Goal: Information Seeking & Learning: Learn about a topic

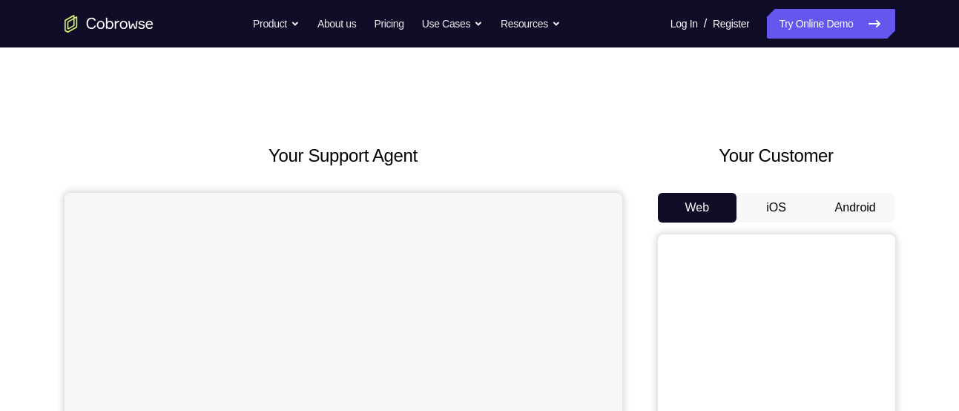
click at [849, 206] on button "Android" at bounding box center [855, 208] width 79 height 30
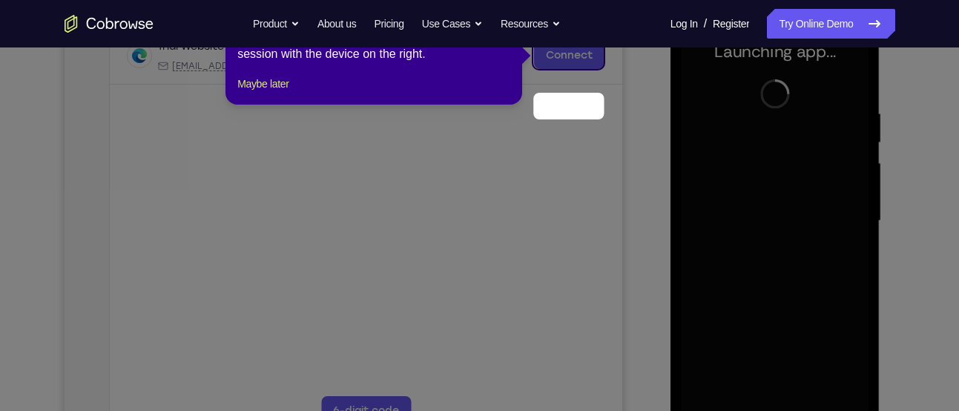
scroll to position [193, 0]
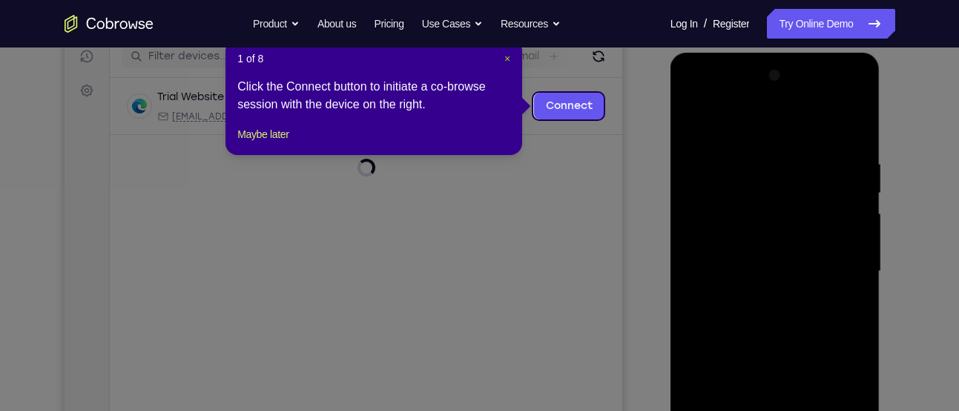
click at [509, 56] on span "×" at bounding box center [507, 59] width 6 height 12
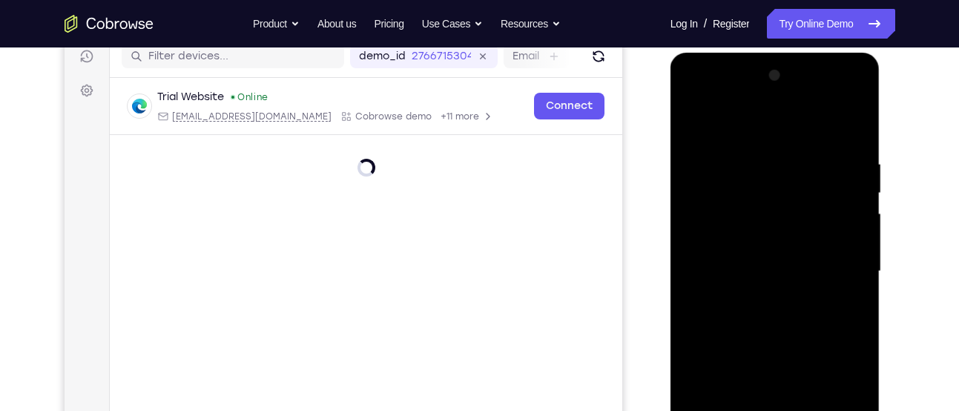
scroll to position [270, 0]
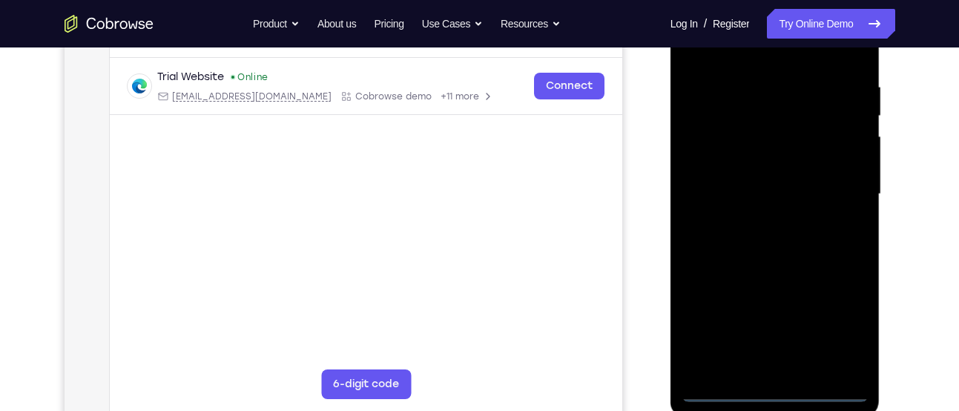
click at [777, 389] on div at bounding box center [774, 194] width 187 height 415
click at [844, 333] on div at bounding box center [774, 194] width 187 height 415
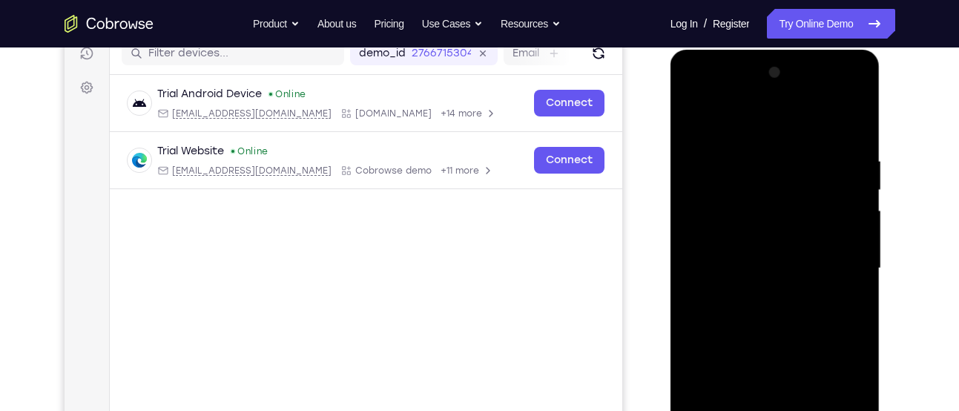
scroll to position [195, 0]
click at [704, 98] on div at bounding box center [774, 269] width 187 height 415
click at [694, 95] on div at bounding box center [774, 269] width 187 height 415
click at [701, 50] on div at bounding box center [775, 50] width 210 height 0
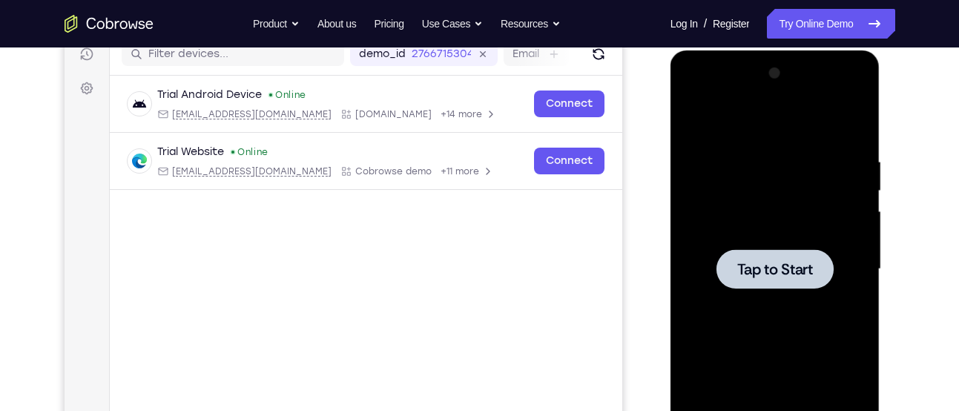
click at [776, 231] on div at bounding box center [774, 269] width 187 height 415
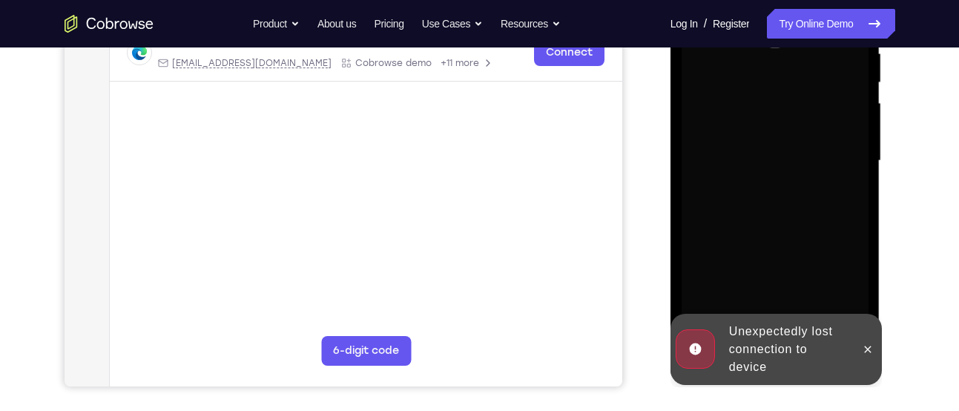
scroll to position [305, 0]
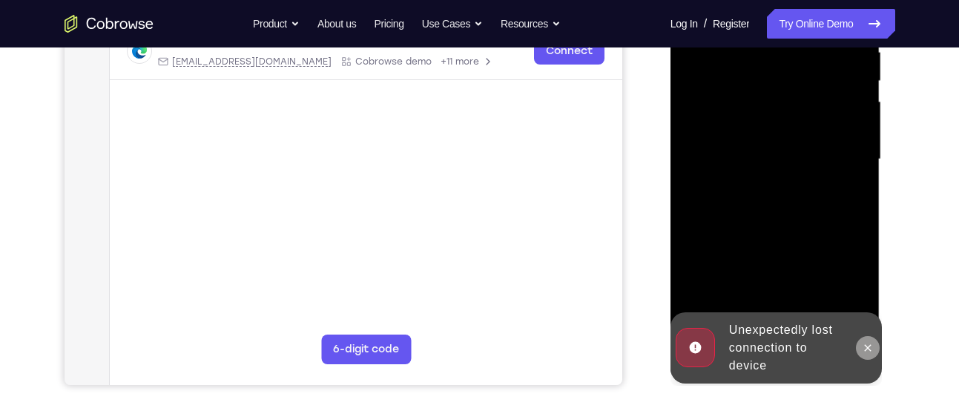
click at [870, 346] on icon at bounding box center [868, 348] width 12 height 12
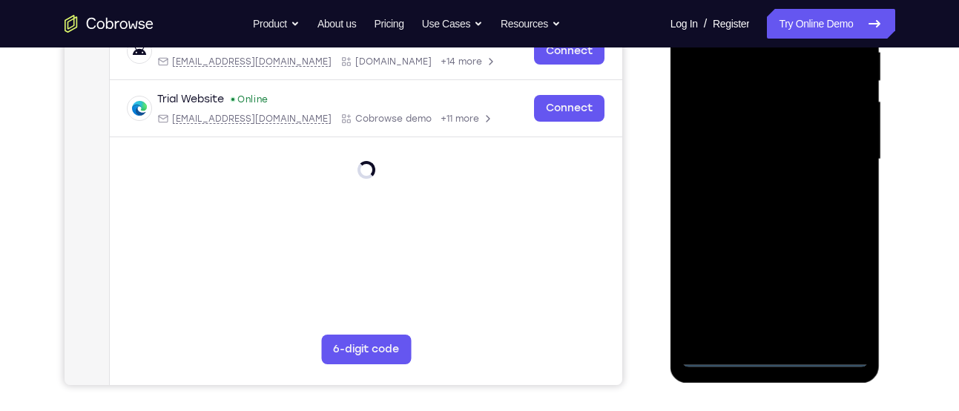
click at [770, 357] on div at bounding box center [774, 159] width 187 height 415
click at [833, 292] on div at bounding box center [774, 159] width 187 height 415
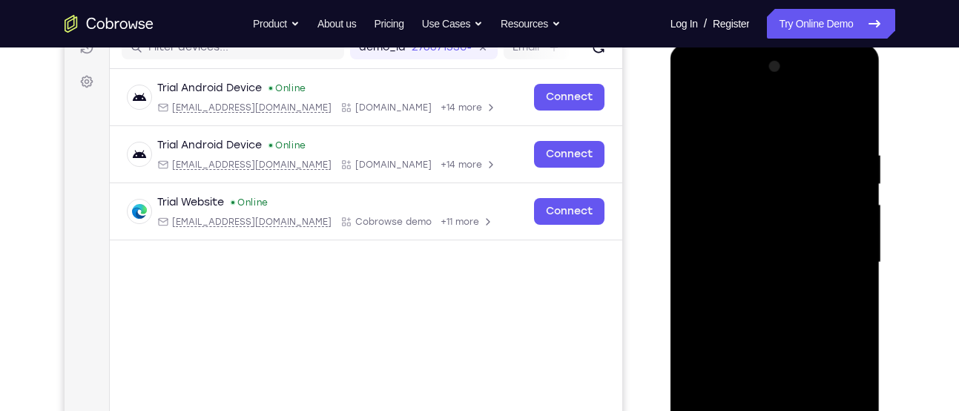
scroll to position [201, 0]
click at [695, 90] on div at bounding box center [774, 263] width 187 height 415
click at [833, 251] on div at bounding box center [774, 263] width 187 height 415
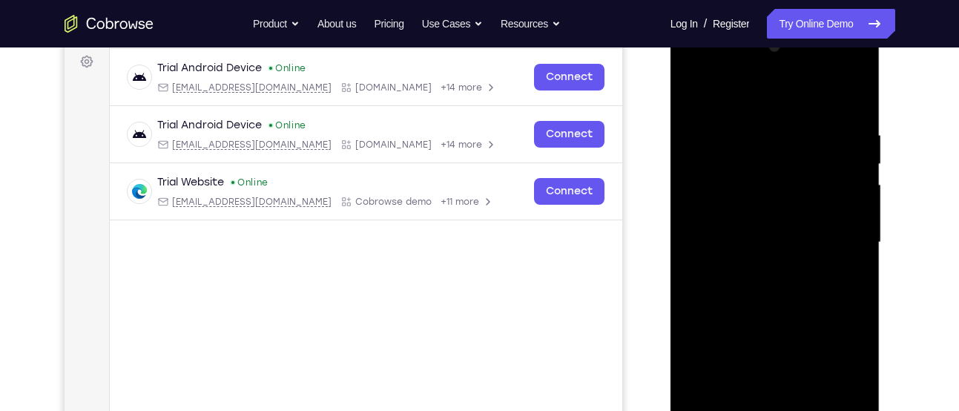
scroll to position [227, 0]
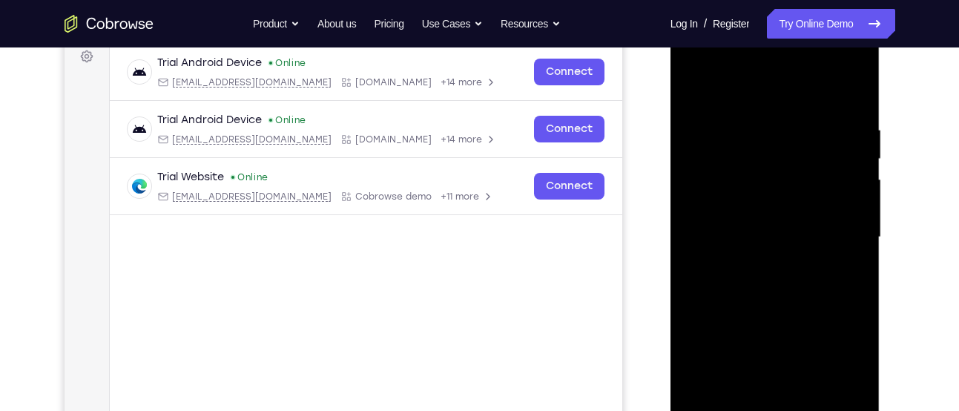
click at [761, 262] on div at bounding box center [774, 237] width 187 height 415
click at [767, 219] on div at bounding box center [774, 237] width 187 height 415
click at [764, 183] on div at bounding box center [774, 237] width 187 height 415
click at [761, 208] on div at bounding box center [774, 237] width 187 height 415
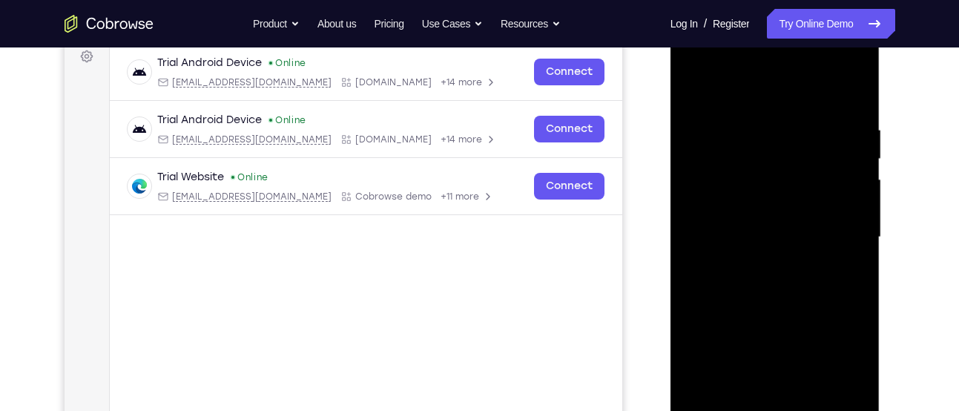
click at [768, 237] on div at bounding box center [774, 237] width 187 height 415
click at [771, 238] on div at bounding box center [774, 237] width 187 height 415
click at [777, 289] on div at bounding box center [774, 237] width 187 height 415
click at [779, 242] on div at bounding box center [774, 237] width 187 height 415
click at [779, 287] on div at bounding box center [774, 237] width 187 height 415
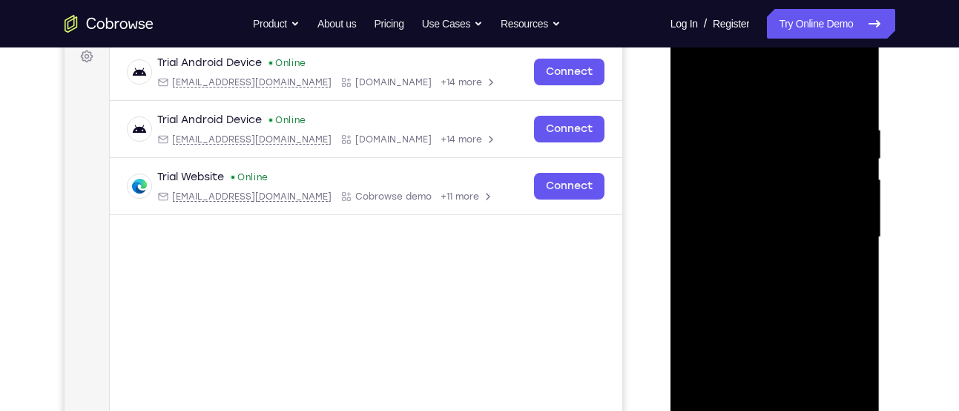
click at [779, 287] on div at bounding box center [774, 237] width 187 height 415
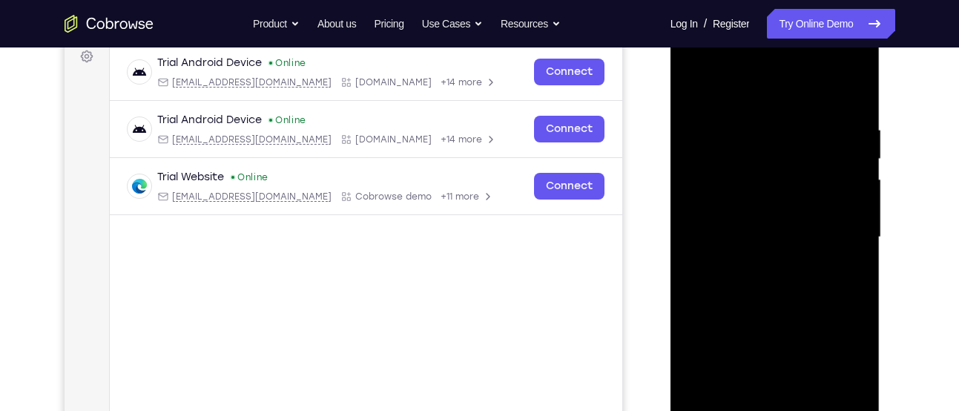
click at [779, 287] on div at bounding box center [774, 237] width 187 height 415
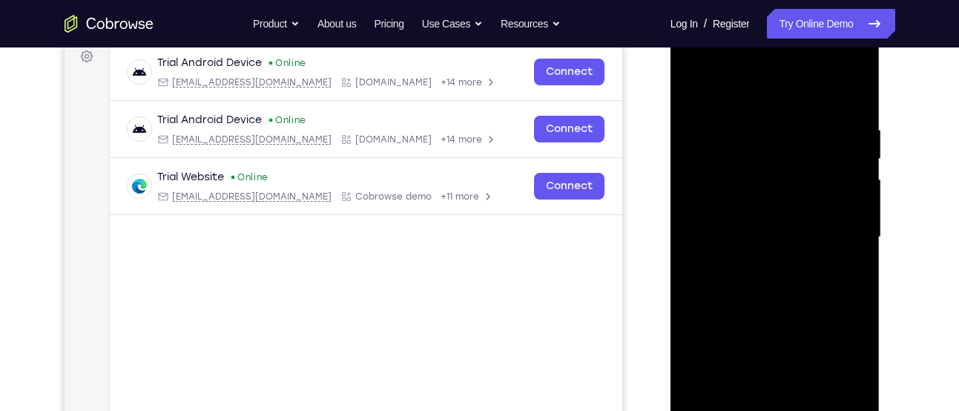
click at [779, 287] on div at bounding box center [774, 237] width 187 height 415
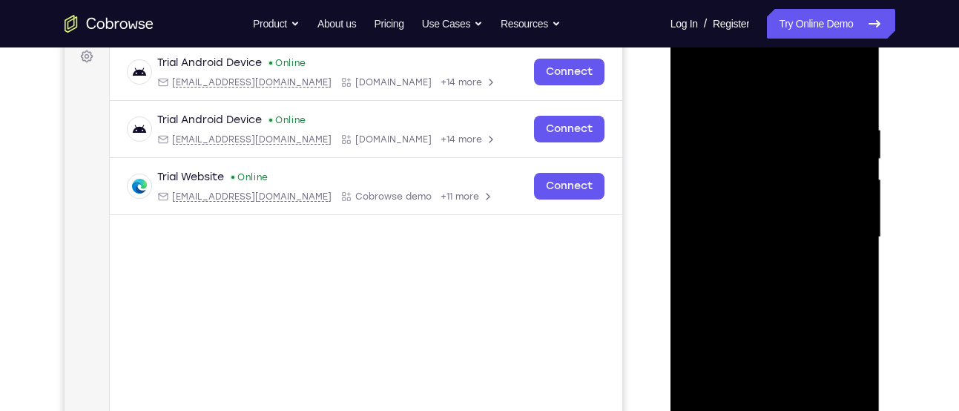
click at [779, 287] on div at bounding box center [774, 237] width 187 height 415
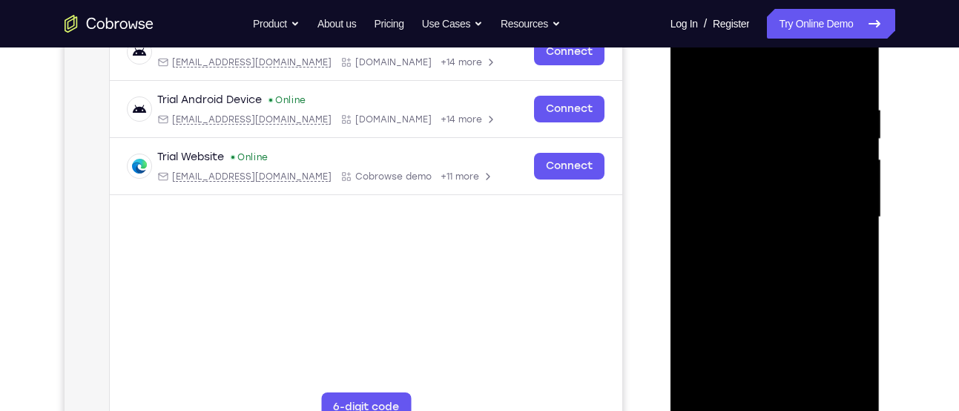
scroll to position [248, 0]
click at [779, 285] on div at bounding box center [774, 216] width 187 height 415
click at [854, 66] on div at bounding box center [774, 216] width 187 height 415
click at [739, 149] on div at bounding box center [774, 216] width 187 height 415
click at [696, 66] on div at bounding box center [774, 216] width 187 height 415
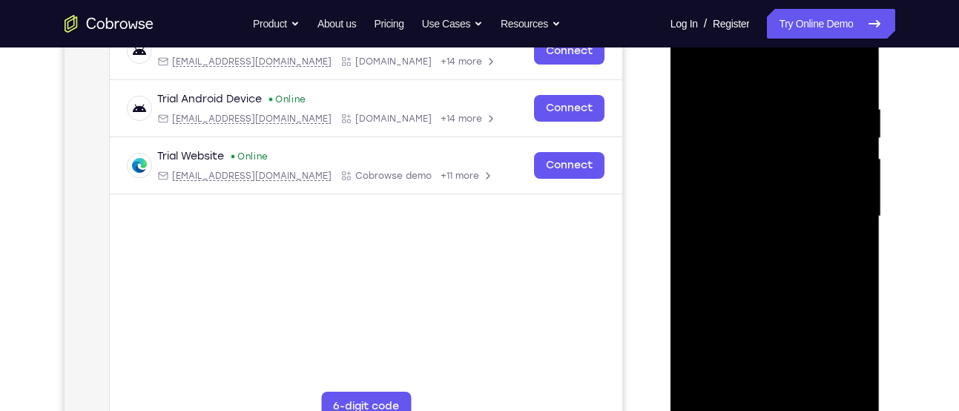
click at [696, 66] on div at bounding box center [774, 216] width 187 height 415
click at [856, 66] on div at bounding box center [774, 216] width 187 height 415
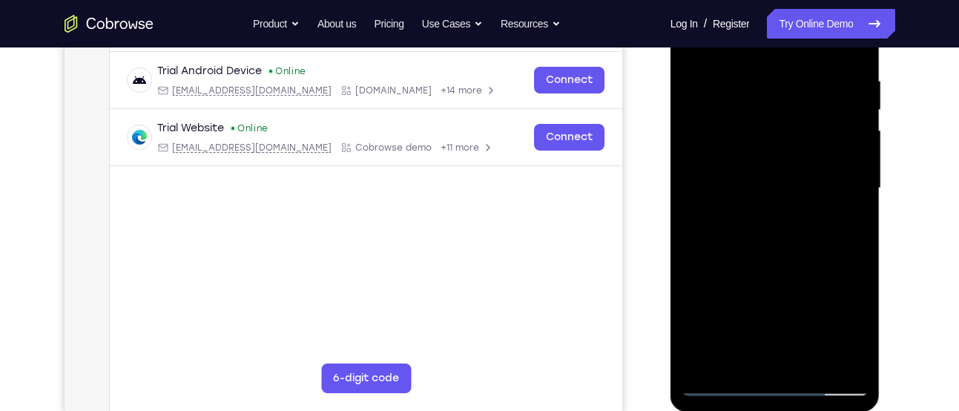
scroll to position [274, 0]
click at [698, 257] on div at bounding box center [774, 189] width 187 height 415
click at [814, 88] on div at bounding box center [774, 189] width 187 height 415
click at [765, 271] on div at bounding box center [774, 189] width 187 height 415
click at [757, 357] on div at bounding box center [774, 189] width 187 height 415
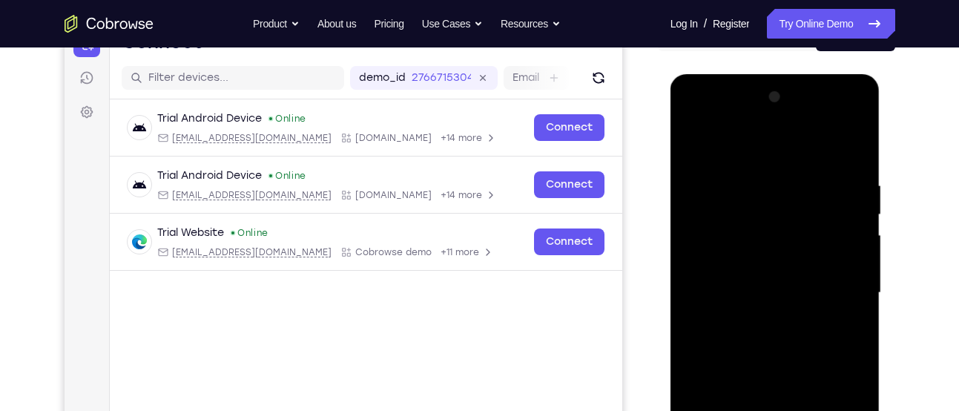
scroll to position [170, 0]
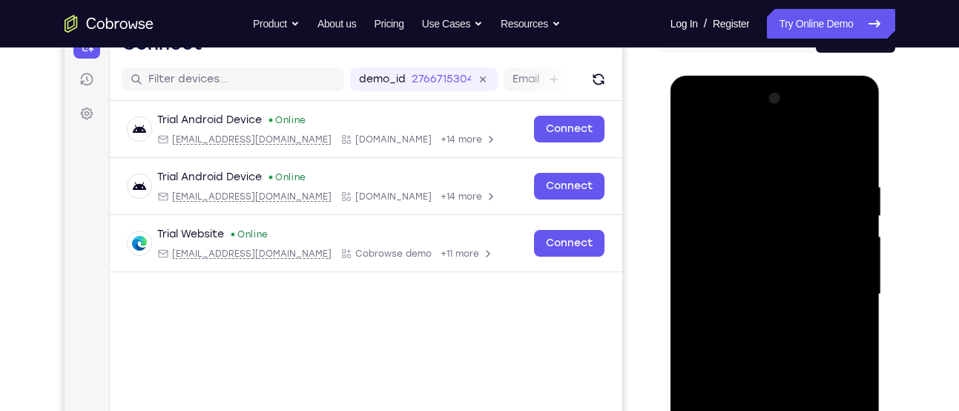
click at [691, 150] on div at bounding box center [774, 294] width 187 height 415
click at [756, 175] on div at bounding box center [774, 294] width 187 height 415
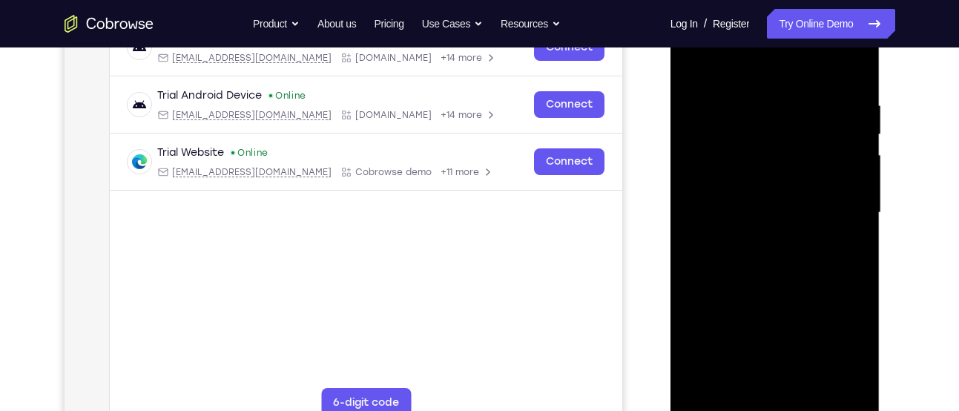
scroll to position [252, 0]
click at [833, 383] on div at bounding box center [774, 211] width 187 height 415
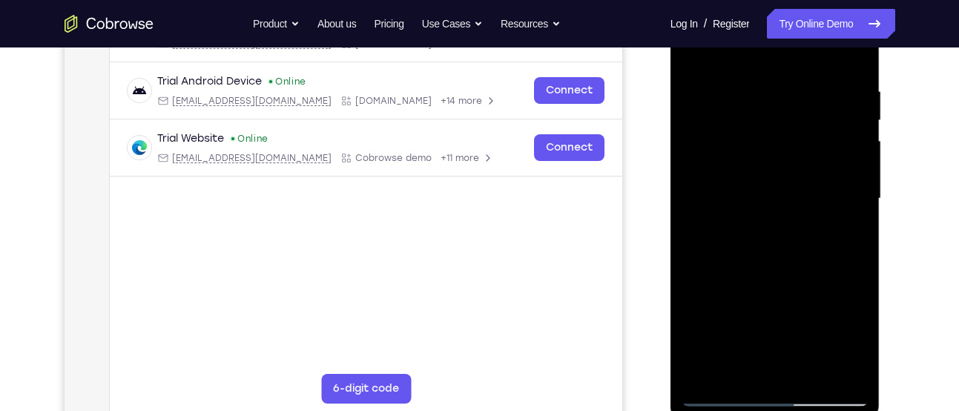
scroll to position [266, 0]
click at [851, 292] on div at bounding box center [774, 197] width 187 height 415
click at [850, 288] on div at bounding box center [774, 197] width 187 height 415
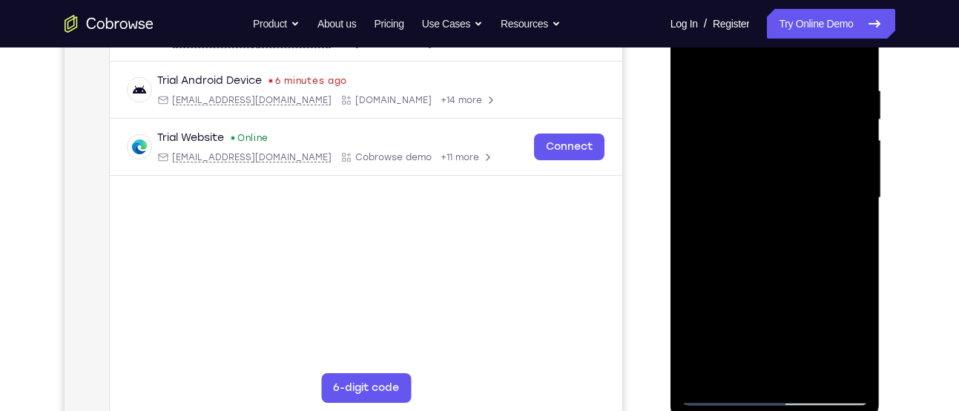
click at [844, 269] on div at bounding box center [774, 197] width 187 height 415
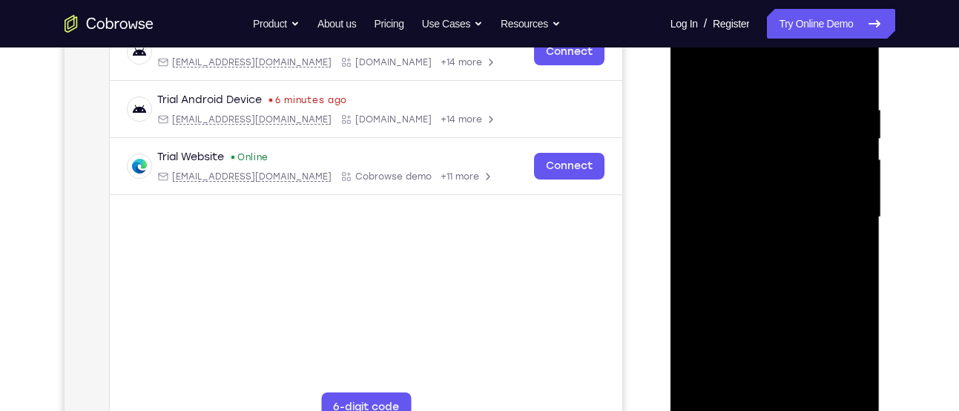
scroll to position [246, 0]
click at [844, 269] on div at bounding box center [774, 217] width 187 height 415
drag, startPoint x: 844, startPoint y: 289, endPoint x: 682, endPoint y: 300, distance: 162.0
click at [682, 300] on div at bounding box center [774, 217] width 187 height 415
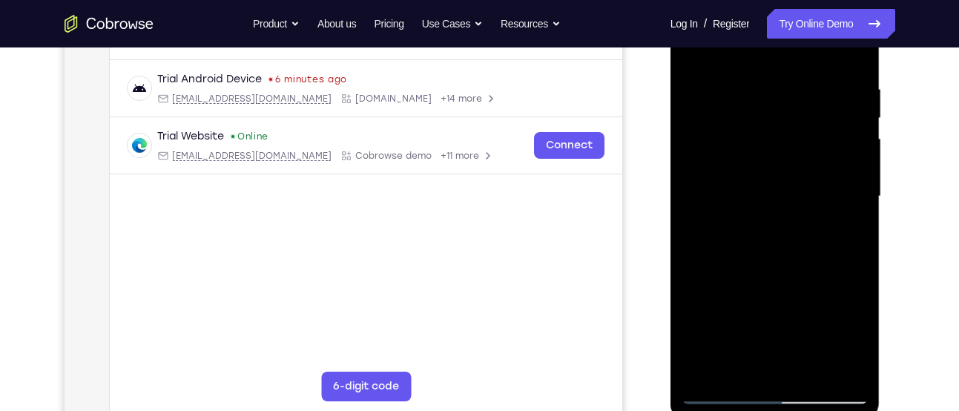
scroll to position [269, 0]
click at [850, 229] on div at bounding box center [774, 194] width 187 height 415
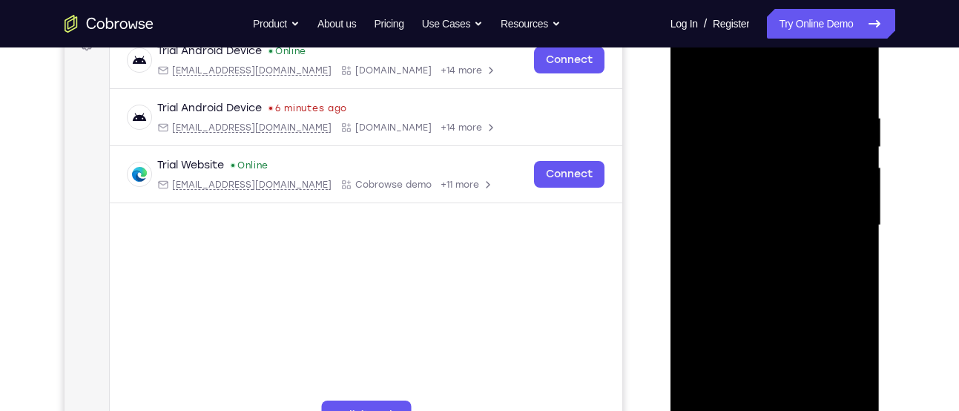
scroll to position [235, 0]
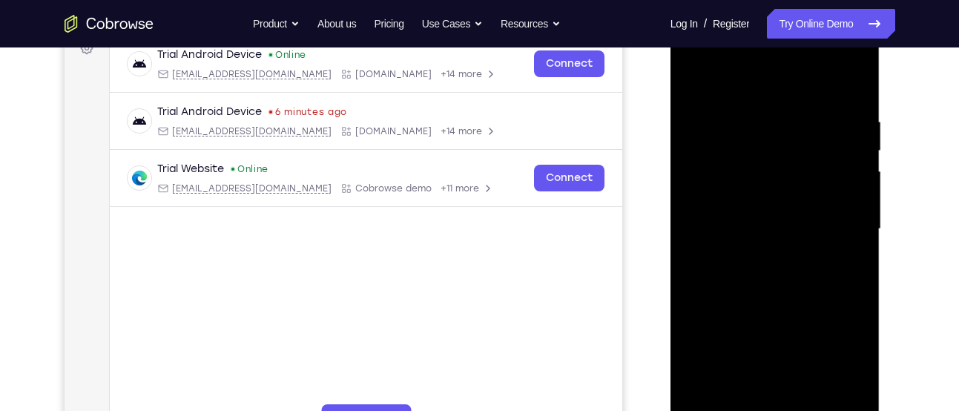
click at [850, 229] on div at bounding box center [774, 229] width 187 height 415
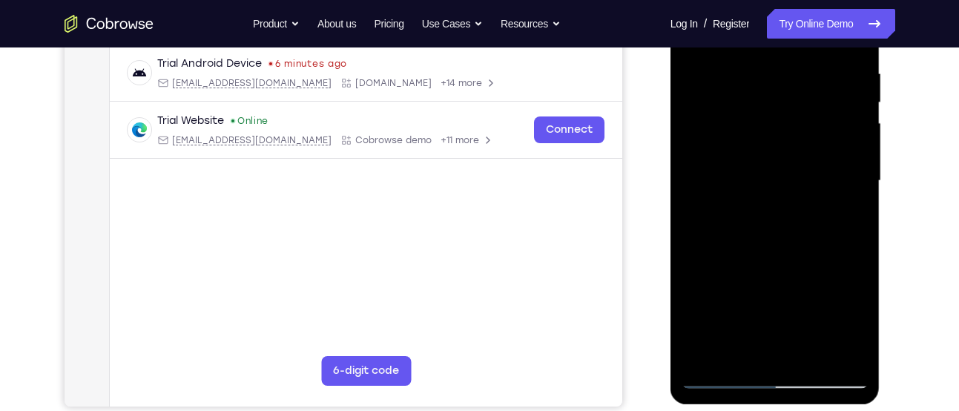
scroll to position [288, 0]
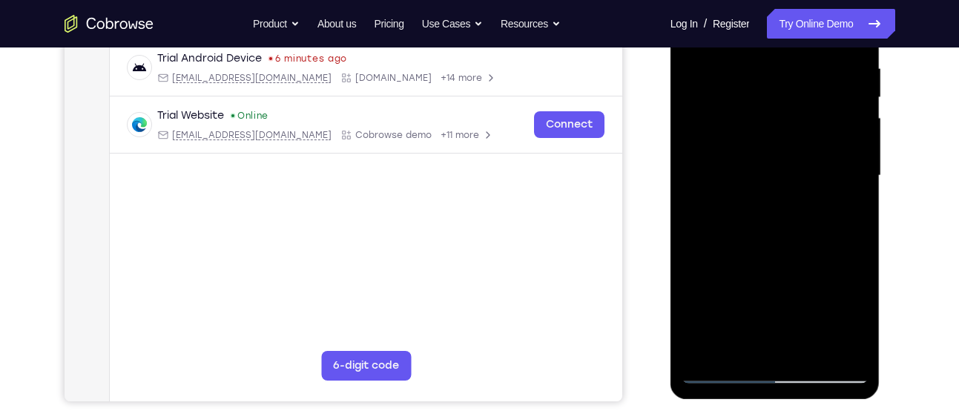
click at [831, 346] on div at bounding box center [774, 175] width 187 height 415
click at [833, 345] on div at bounding box center [774, 175] width 187 height 415
click at [832, 343] on div at bounding box center [774, 175] width 187 height 415
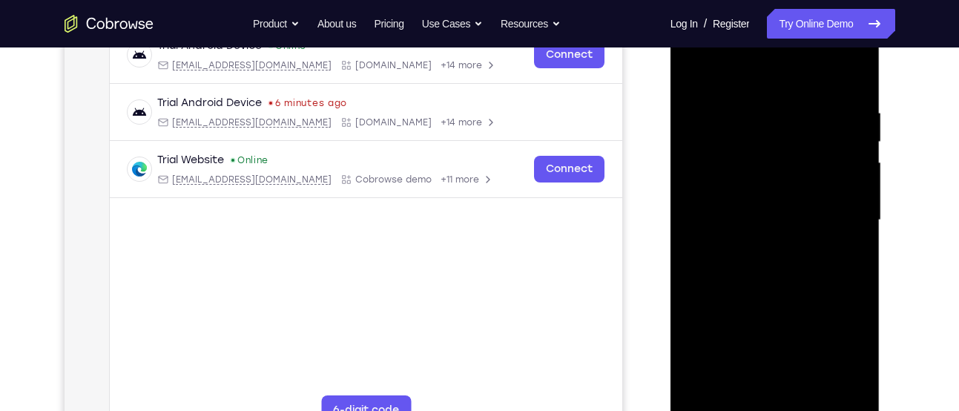
scroll to position [242, 0]
click at [856, 241] on div at bounding box center [774, 221] width 187 height 415
click at [856, 250] on div at bounding box center [774, 221] width 187 height 415
click at [853, 239] on div at bounding box center [774, 221] width 187 height 415
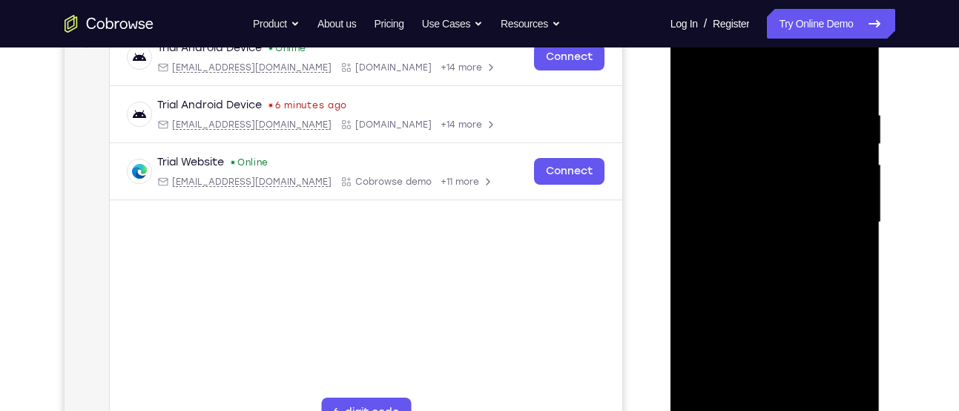
scroll to position [241, 0]
click at [853, 239] on div at bounding box center [774, 223] width 187 height 415
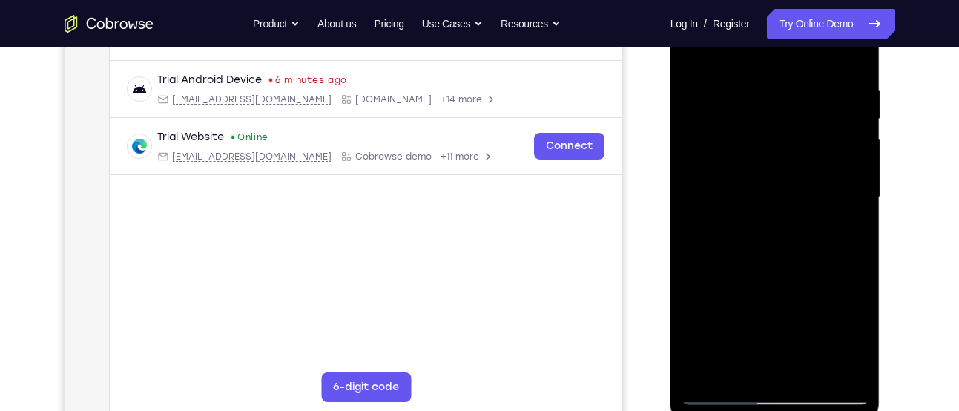
click at [853, 239] on div at bounding box center [774, 197] width 187 height 415
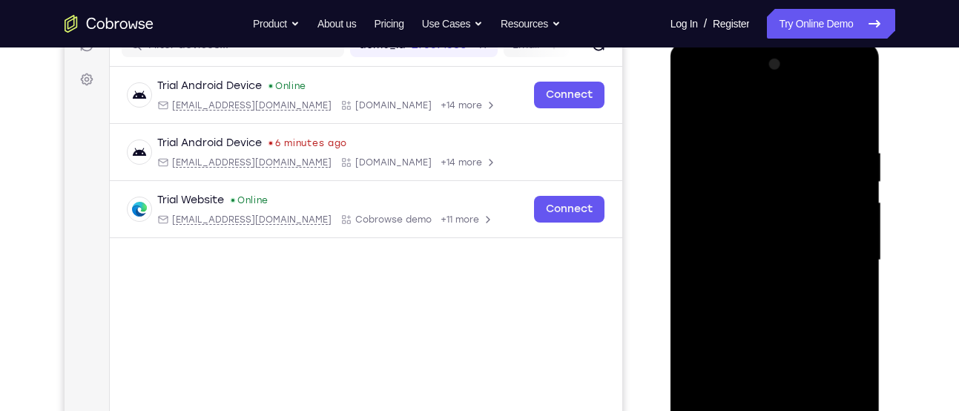
drag, startPoint x: 784, startPoint y: 189, endPoint x: 664, endPoint y: 220, distance: 124.8
click at [670, 220] on html "Online web based iOS Simulators and Android Emulators. Run iPhone, iPad, Mobile…" at bounding box center [775, 264] width 211 height 445
drag, startPoint x: 828, startPoint y: 227, endPoint x: 495, endPoint y: 291, distance: 339.0
click at [670, 291] on html "Online web based iOS Simulators and Android Emulators. Run iPhone, iPad, Mobile…" at bounding box center [775, 264] width 211 height 445
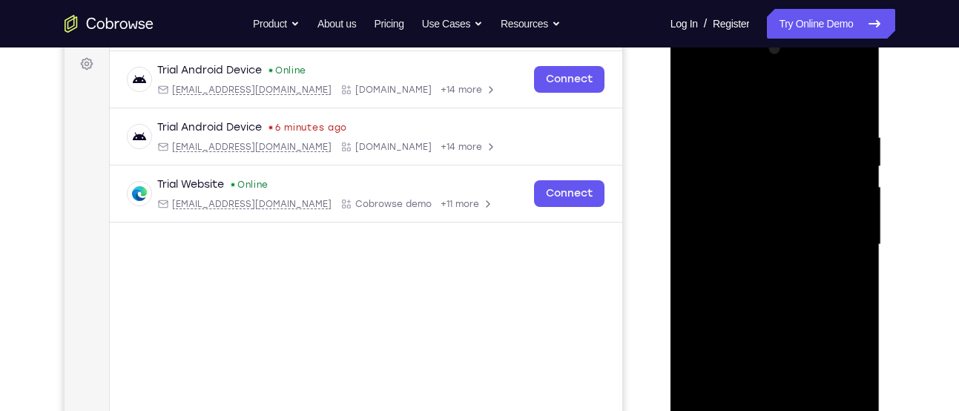
scroll to position [222, 0]
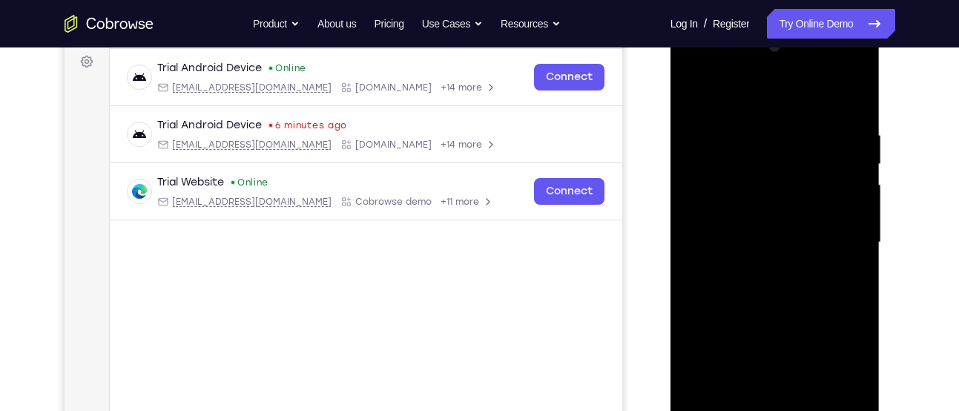
click at [850, 265] on div at bounding box center [774, 242] width 187 height 415
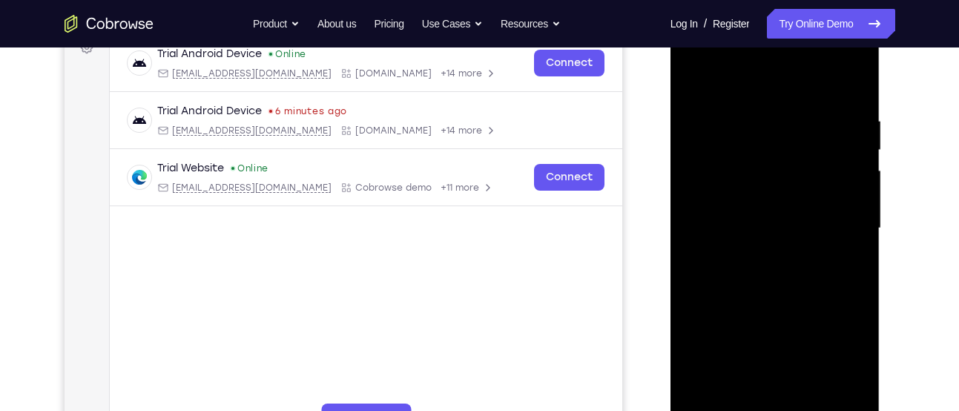
scroll to position [235, 0]
click at [850, 265] on div at bounding box center [774, 229] width 187 height 415
drag, startPoint x: 791, startPoint y: 239, endPoint x: 689, endPoint y: 269, distance: 106.7
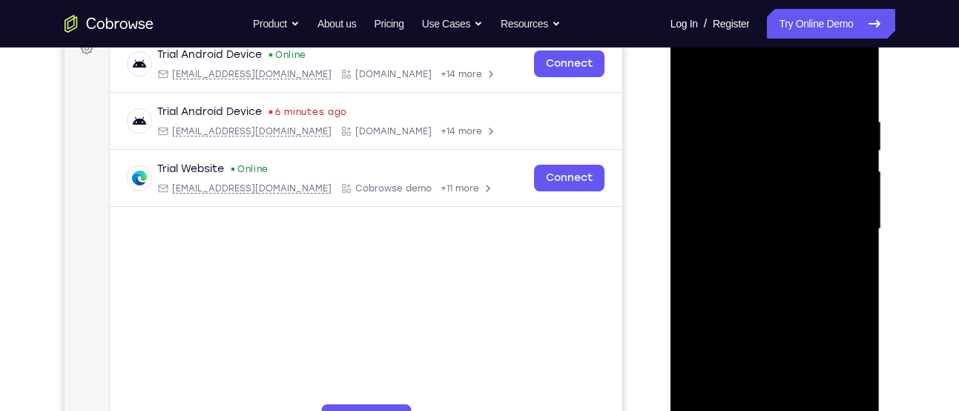
click at [689, 269] on div at bounding box center [774, 229] width 187 height 415
drag, startPoint x: 847, startPoint y: 234, endPoint x: 632, endPoint y: 285, distance: 221.6
click at [670, 285] on html "Online web based iOS Simulators and Android Emulators. Run iPhone, iPad, Mobile…" at bounding box center [775, 232] width 211 height 445
click at [854, 234] on div at bounding box center [774, 229] width 187 height 415
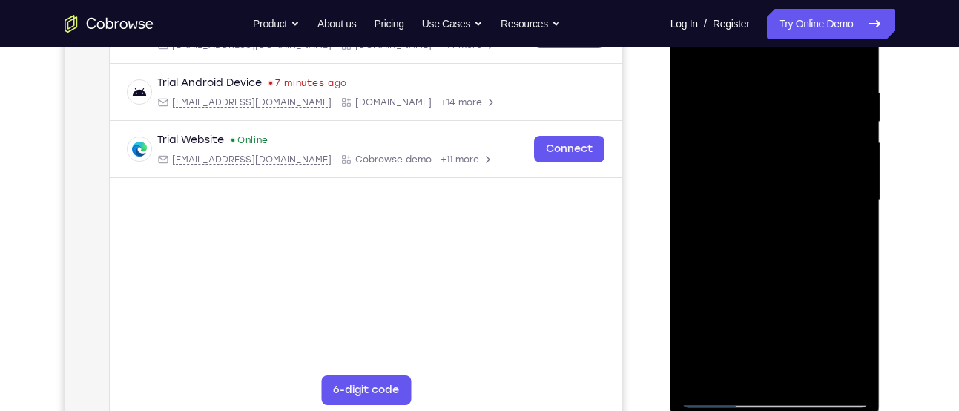
scroll to position [265, 0]
click at [854, 234] on div at bounding box center [774, 199] width 187 height 415
click at [854, 235] on div at bounding box center [774, 199] width 187 height 415
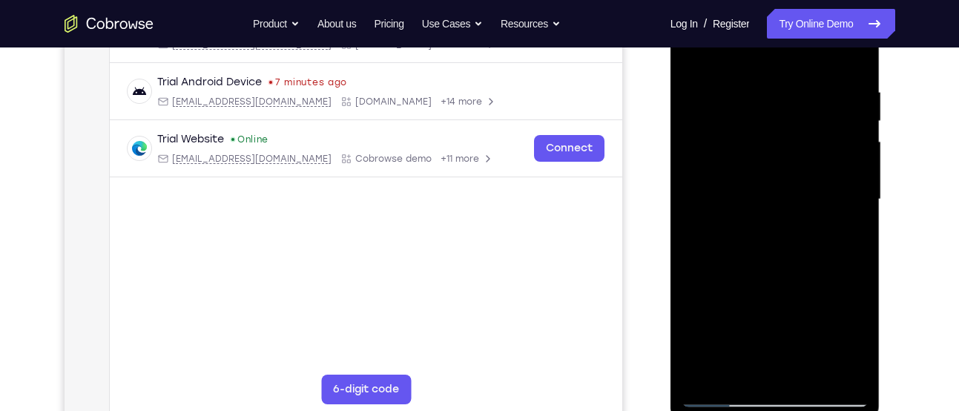
click at [854, 235] on div at bounding box center [774, 199] width 187 height 415
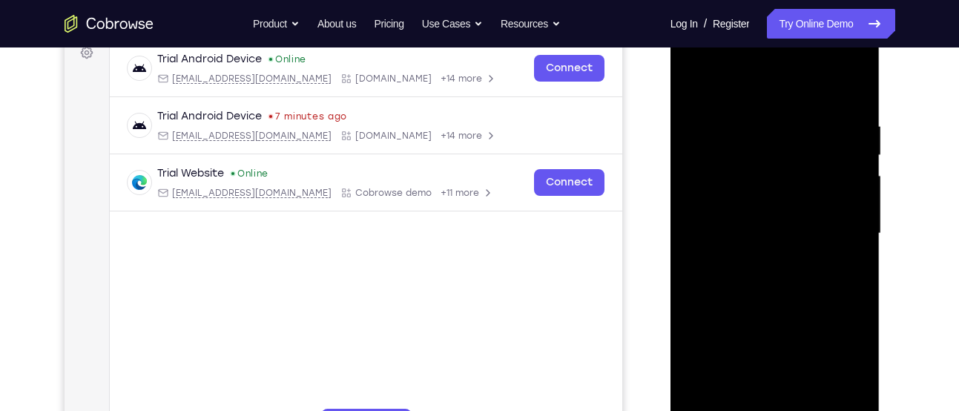
scroll to position [229, 0]
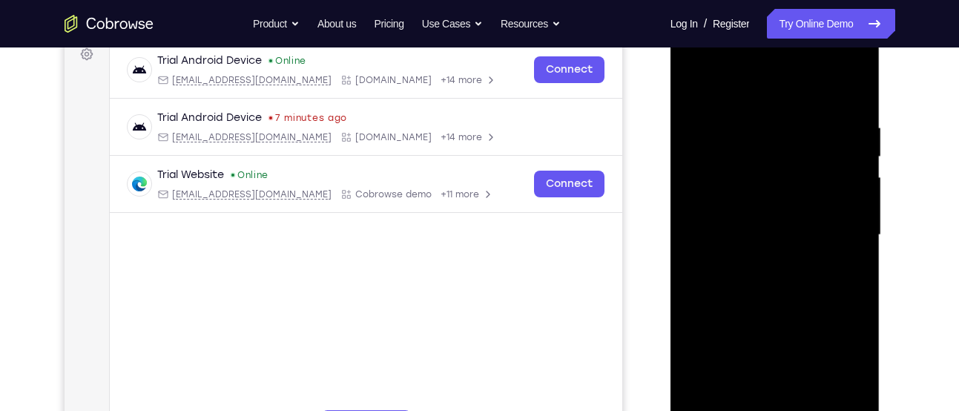
click at [848, 232] on div at bounding box center [774, 234] width 187 height 415
click at [851, 95] on div at bounding box center [774, 234] width 187 height 415
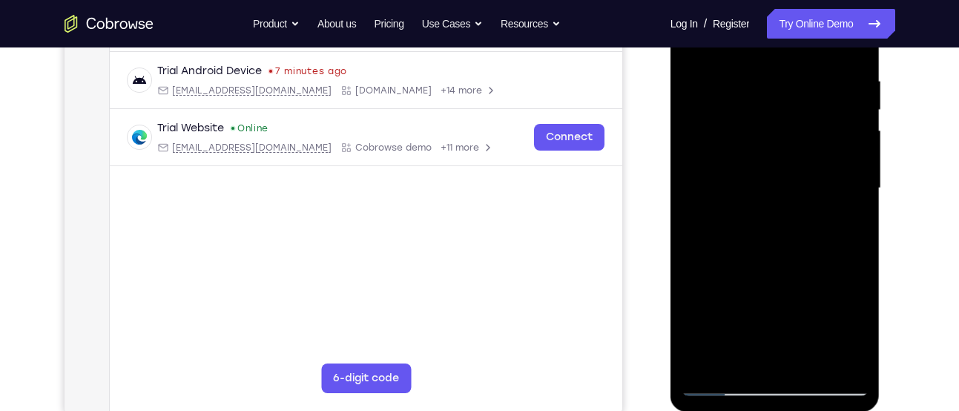
click at [697, 363] on div at bounding box center [774, 188] width 187 height 415
click at [856, 224] on div at bounding box center [774, 188] width 187 height 415
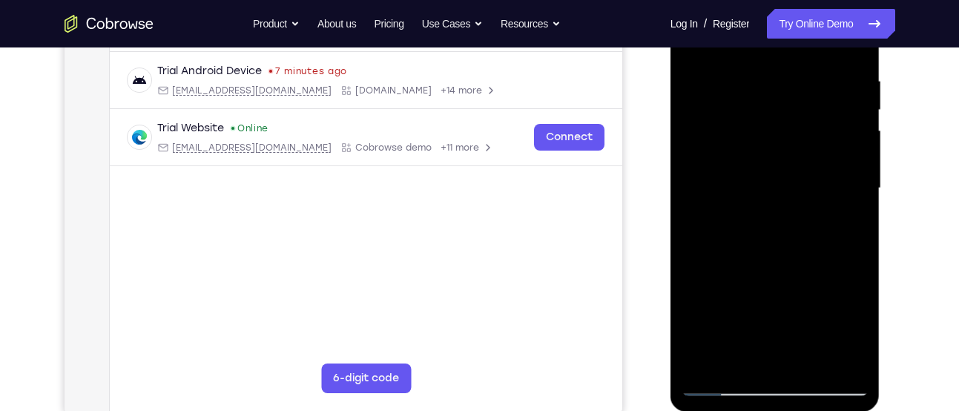
click at [856, 224] on div at bounding box center [774, 188] width 187 height 415
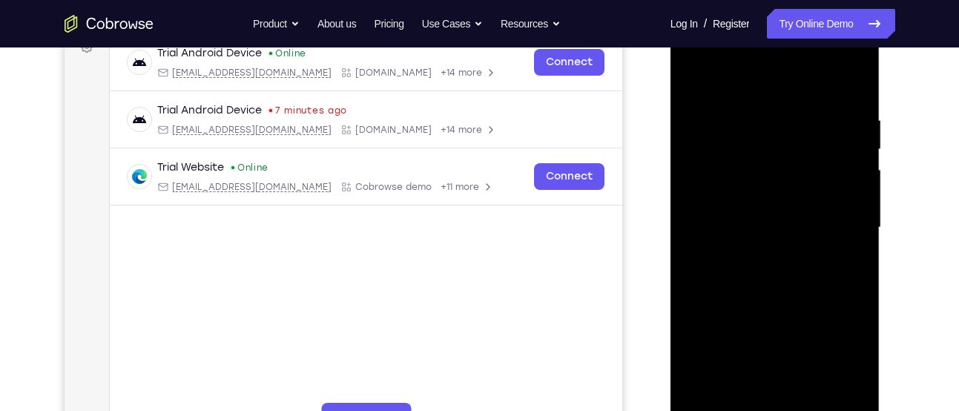
scroll to position [236, 0]
drag, startPoint x: 776, startPoint y: 154, endPoint x: 771, endPoint y: 370, distance: 215.8
click at [771, 370] on div at bounding box center [774, 228] width 187 height 415
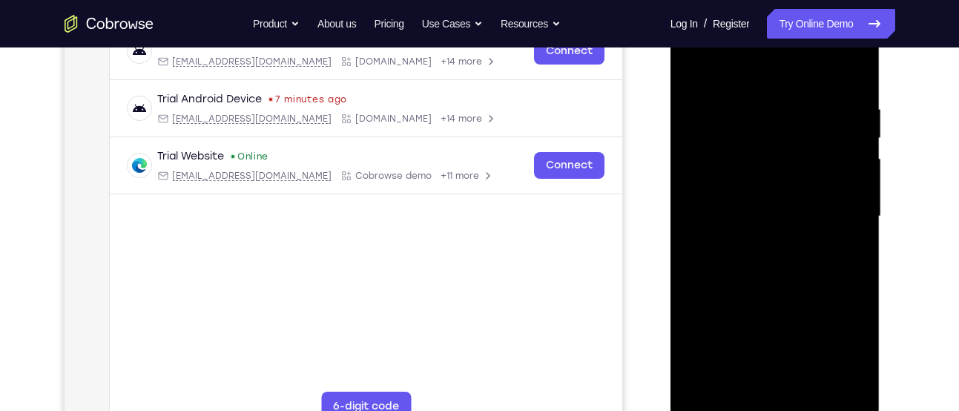
scroll to position [237, 0]
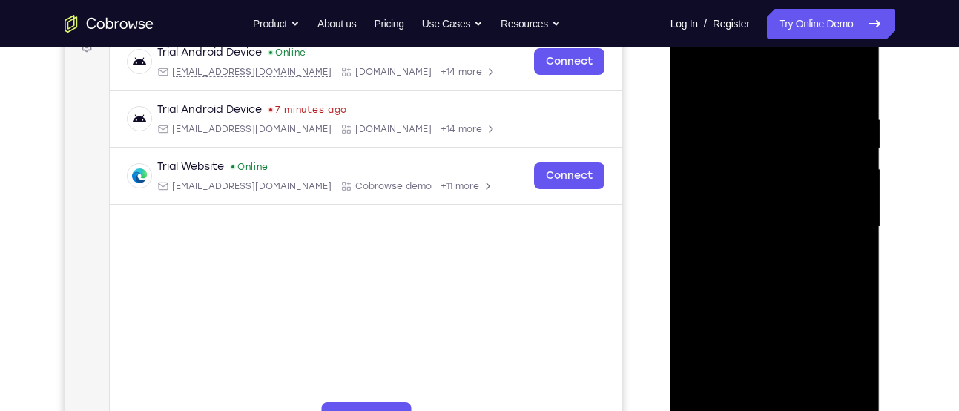
click at [762, 122] on div at bounding box center [774, 226] width 187 height 415
drag, startPoint x: 804, startPoint y: 162, endPoint x: 830, endPoint y: 108, distance: 60.0
click at [830, 108] on div at bounding box center [774, 226] width 187 height 415
click at [854, 194] on div at bounding box center [774, 226] width 187 height 415
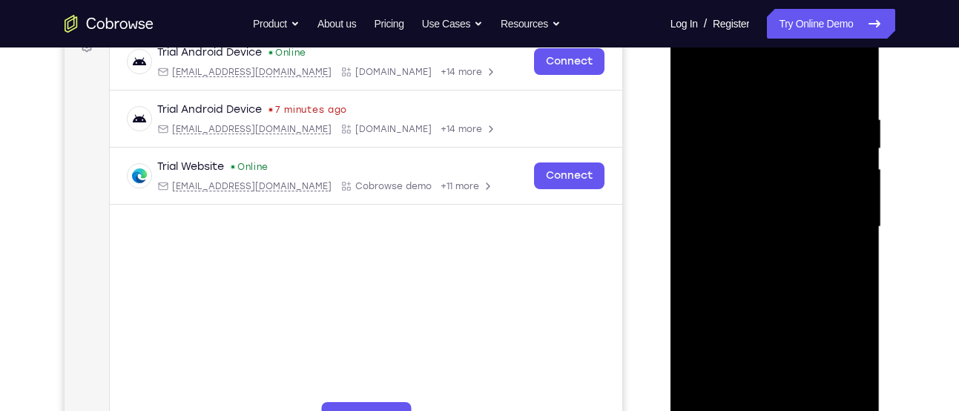
click at [854, 194] on div at bounding box center [774, 226] width 187 height 415
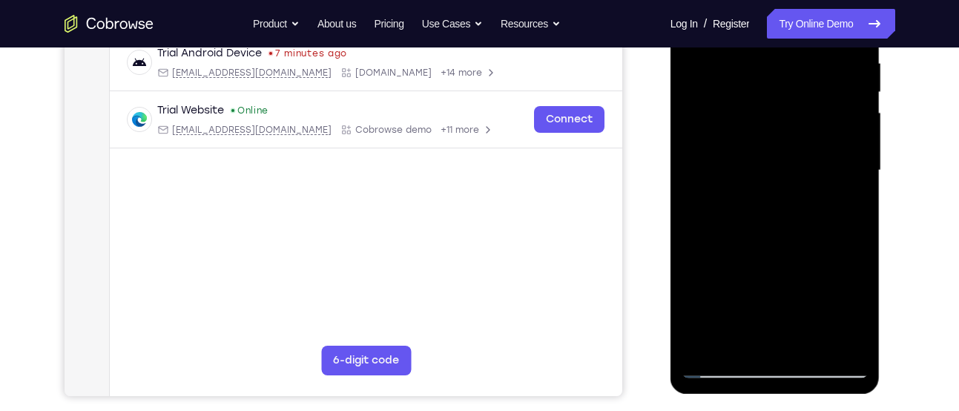
scroll to position [299, 0]
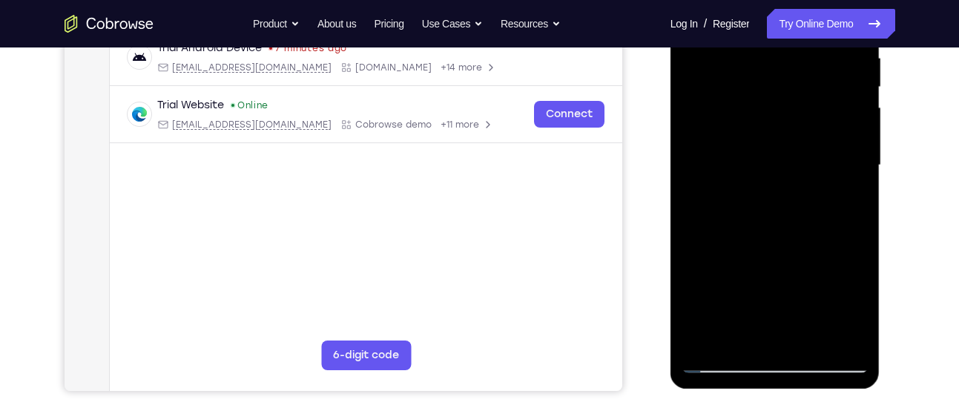
click at [854, 194] on div at bounding box center [774, 165] width 187 height 415
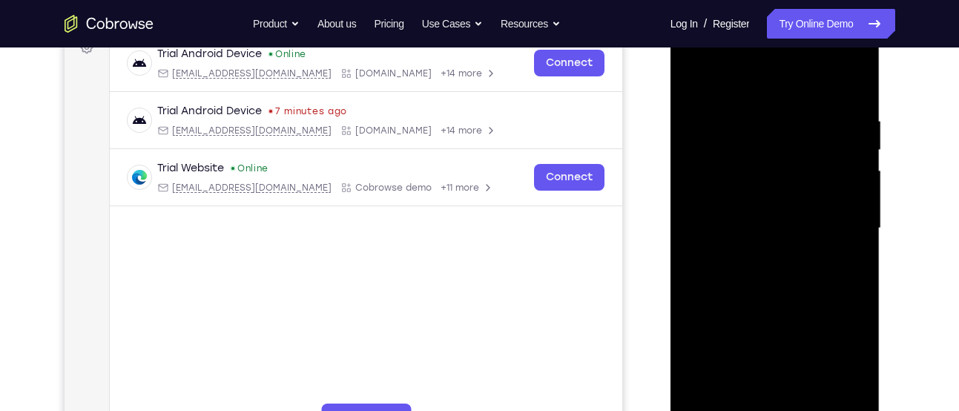
scroll to position [282, 0]
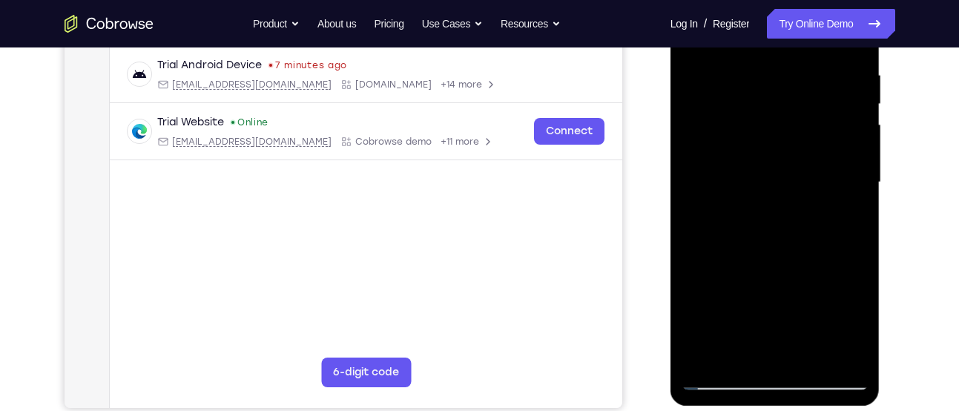
click at [853, 353] on div at bounding box center [774, 182] width 187 height 415
click at [832, 353] on div at bounding box center [774, 182] width 187 height 415
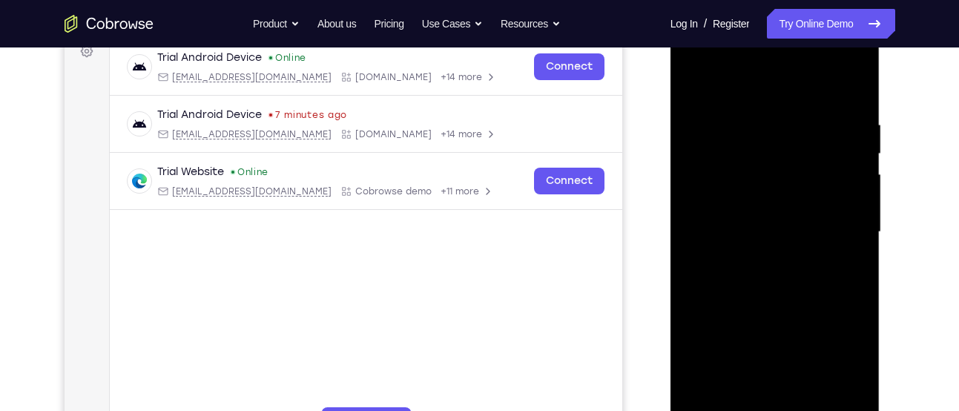
scroll to position [227, 0]
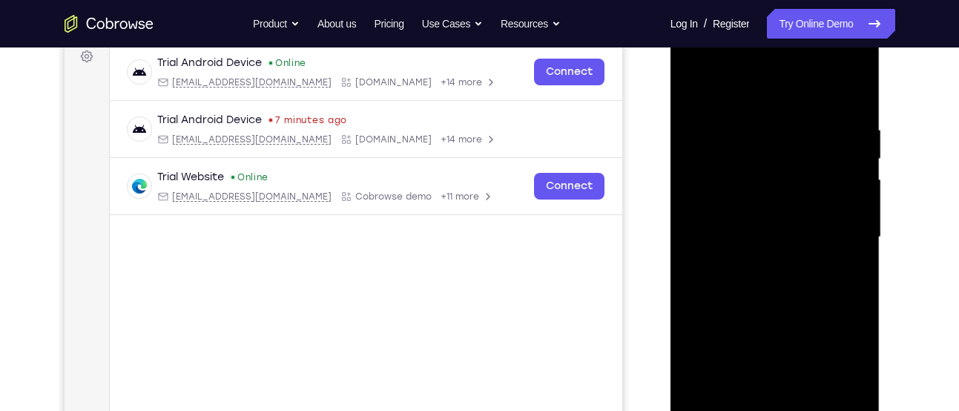
click at [845, 251] on div at bounding box center [774, 237] width 187 height 415
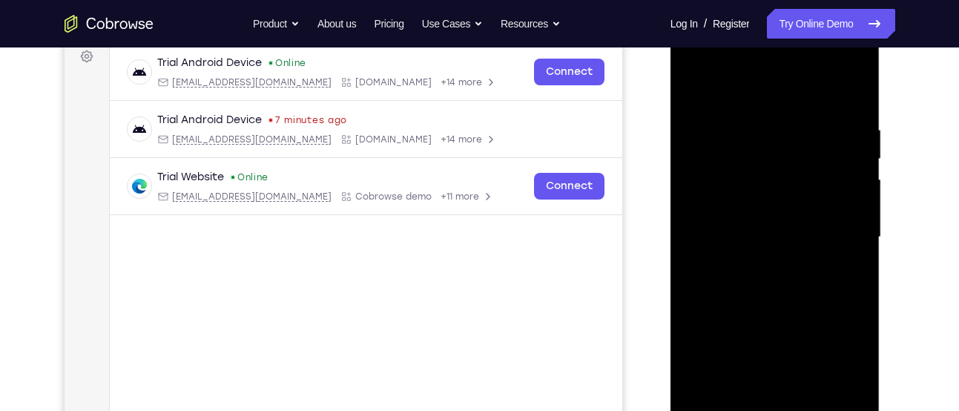
click at [845, 251] on div at bounding box center [774, 237] width 187 height 415
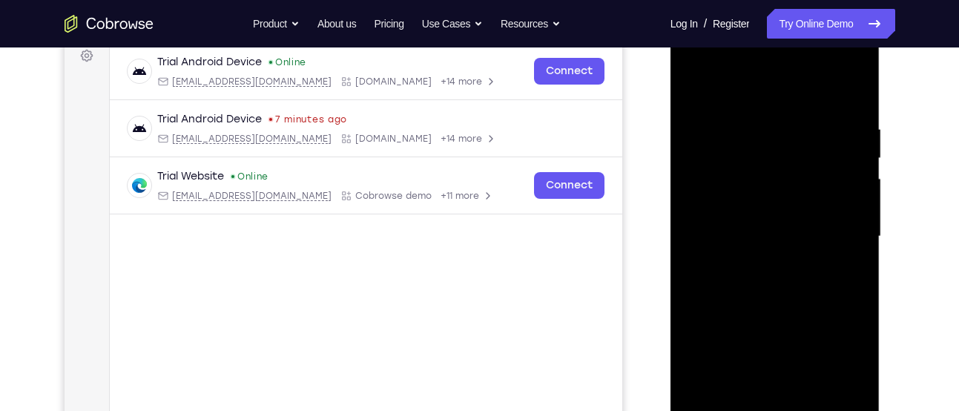
click at [845, 251] on div at bounding box center [774, 236] width 187 height 415
click at [850, 88] on div at bounding box center [774, 236] width 187 height 415
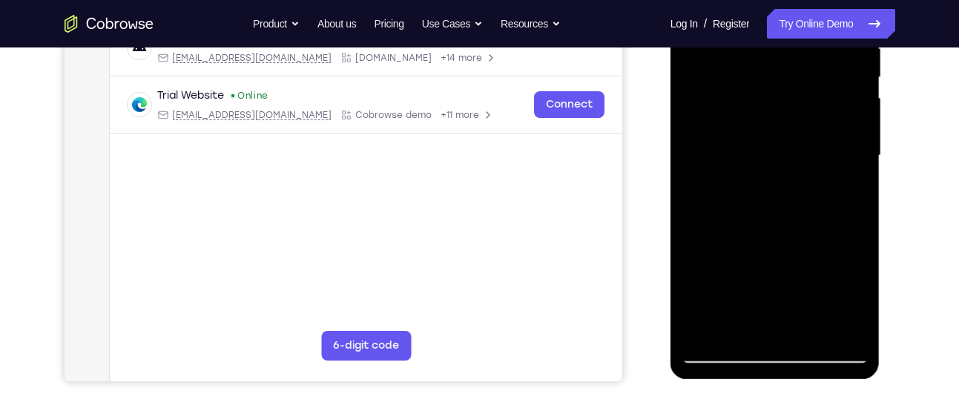
scroll to position [335, 0]
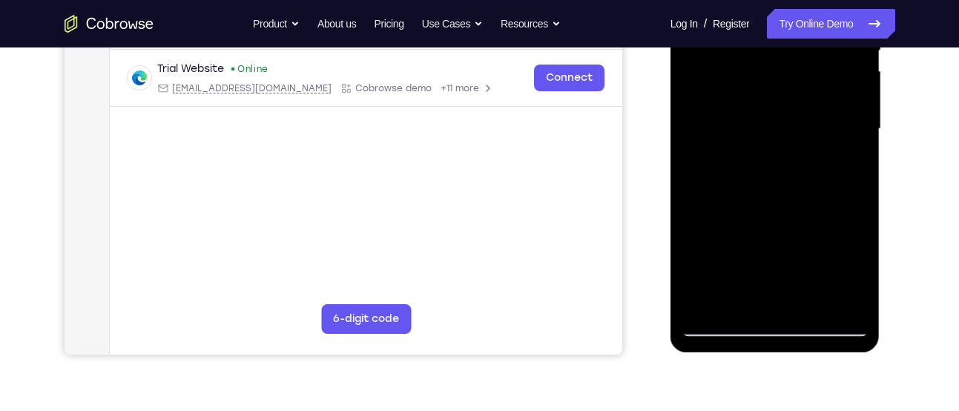
click at [815, 306] on div at bounding box center [774, 128] width 187 height 415
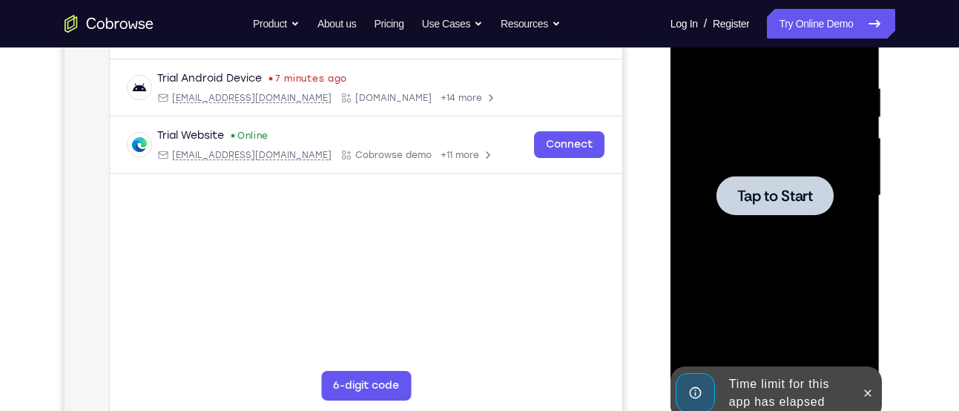
scroll to position [267, 0]
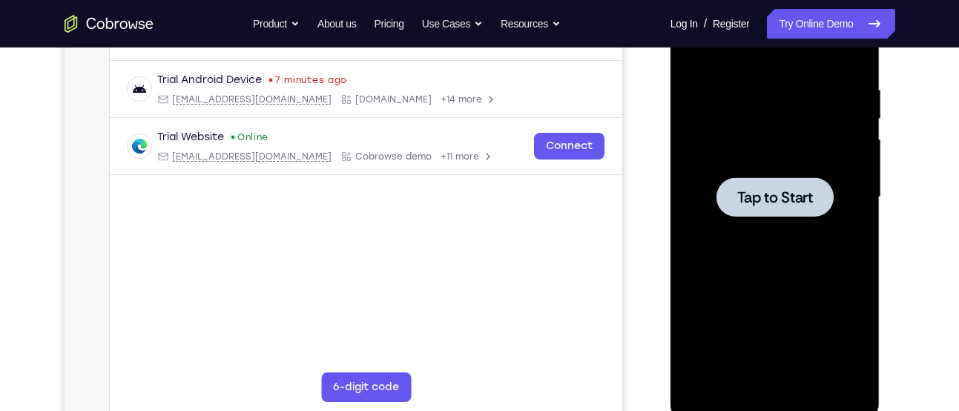
click at [763, 172] on div at bounding box center [774, 197] width 187 height 415
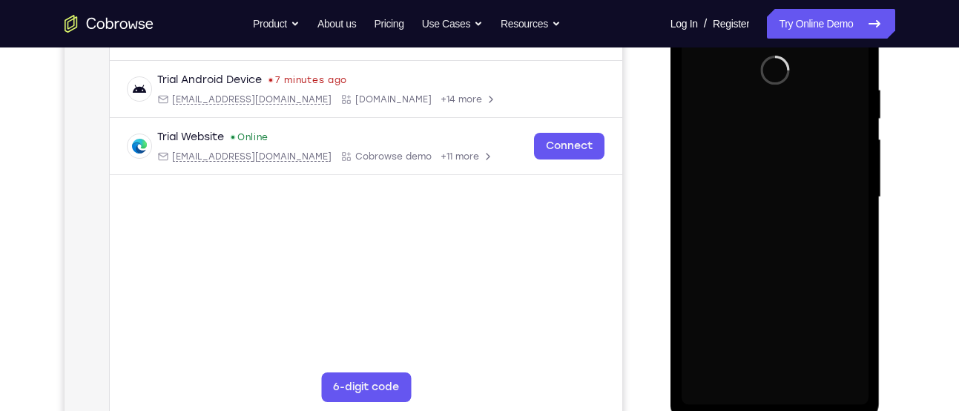
drag, startPoint x: 763, startPoint y: 172, endPoint x: 360, endPoint y: -121, distance: 497.9
click at [670, 0] on html "Online web based iOS Simulators and Android Emulators. Run iPhone, iPad, Mobile…" at bounding box center [775, 200] width 211 height 445
